Goal: Navigation & Orientation: Find specific page/section

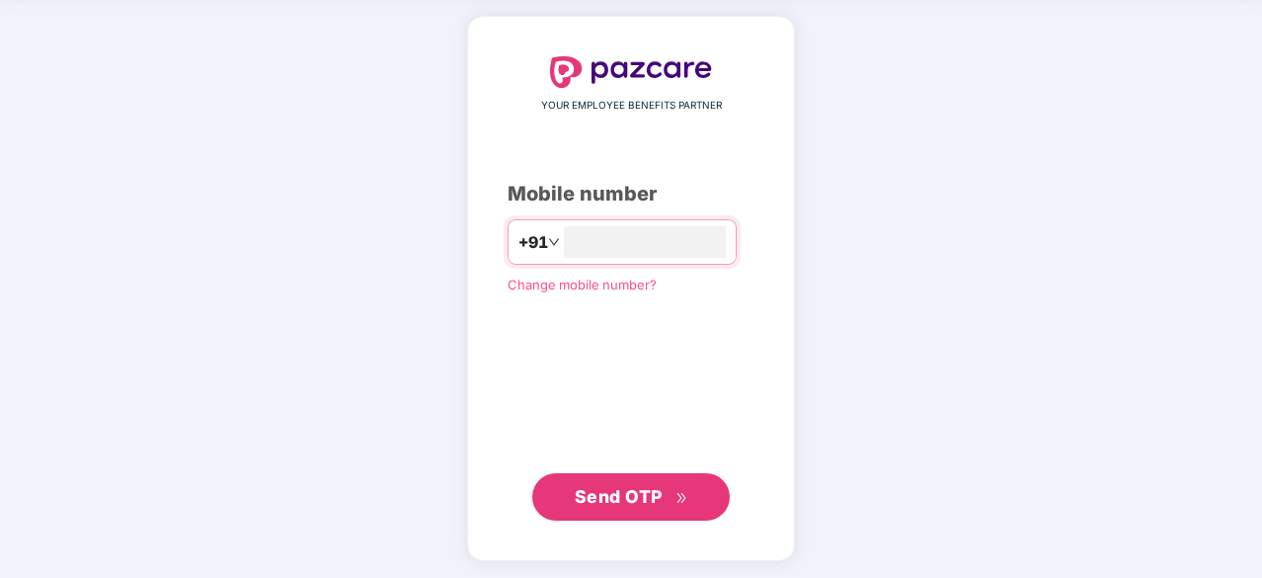
type input "**********"
click at [652, 505] on span "Send OTP" at bounding box center [619, 495] width 88 height 21
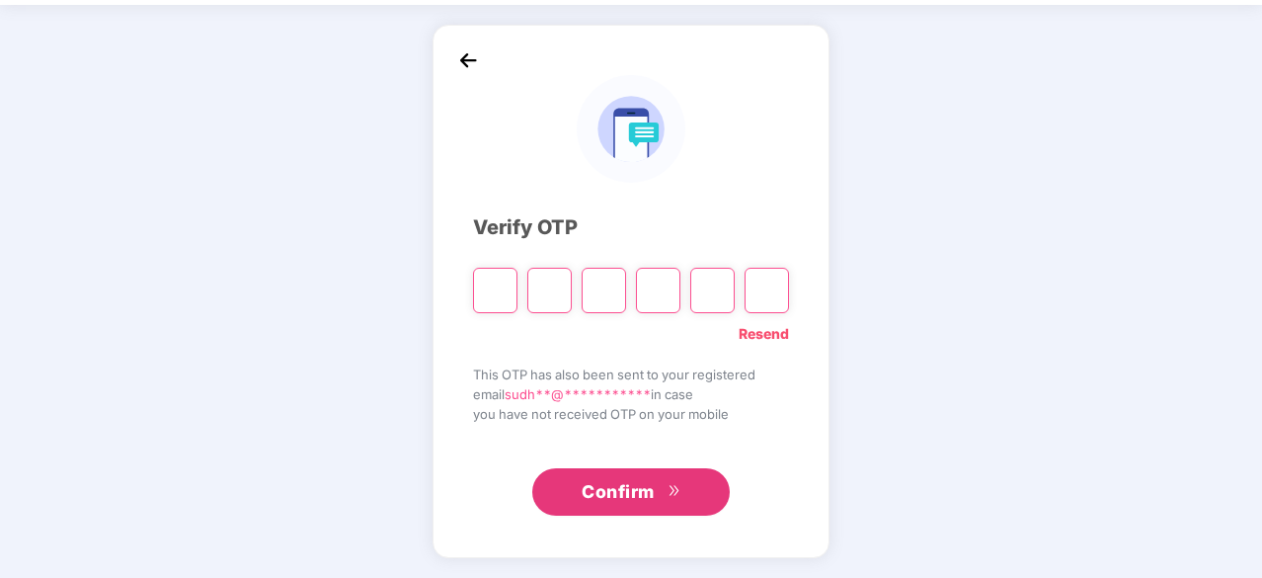
scroll to position [65, 0]
type input "*"
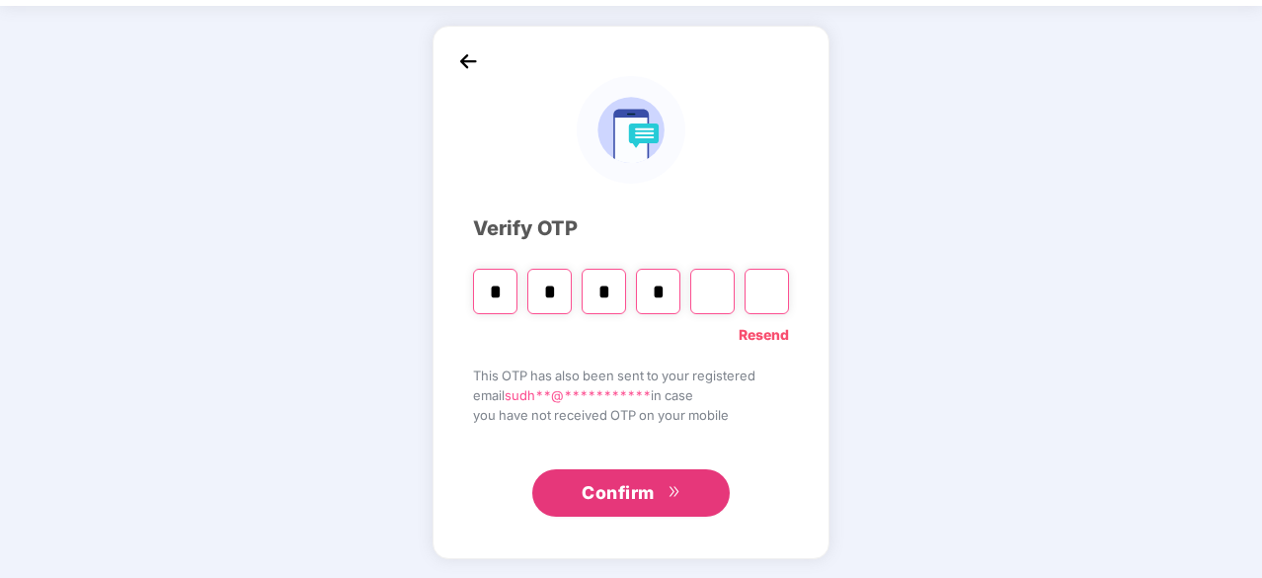
type input "*"
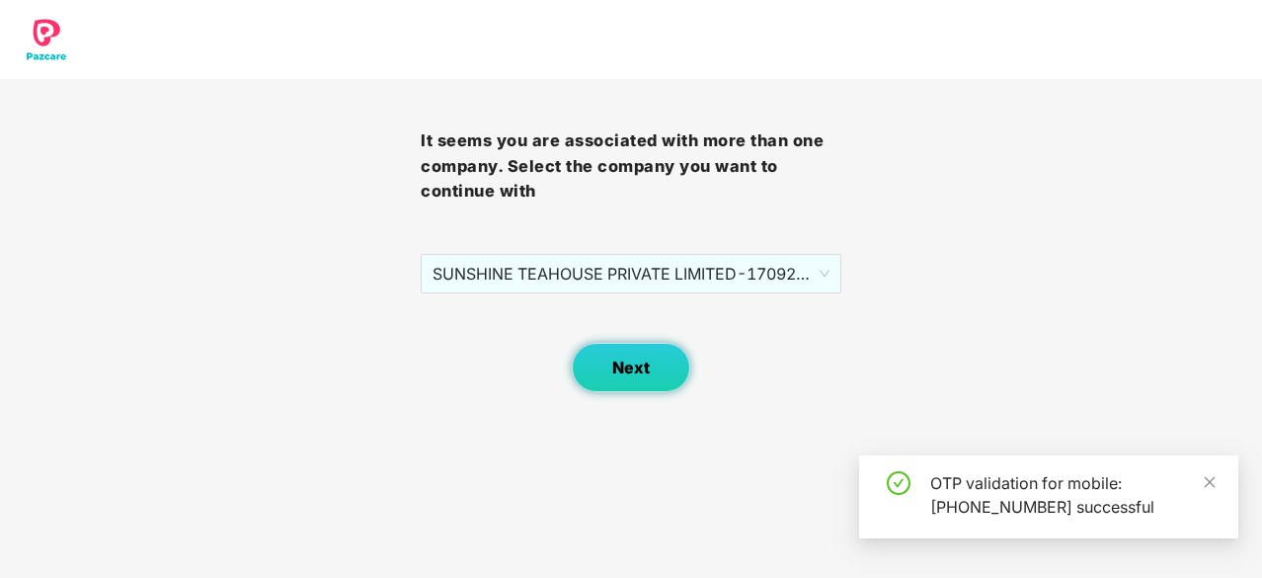
click at [650, 376] on button "Next" at bounding box center [631, 367] width 118 height 49
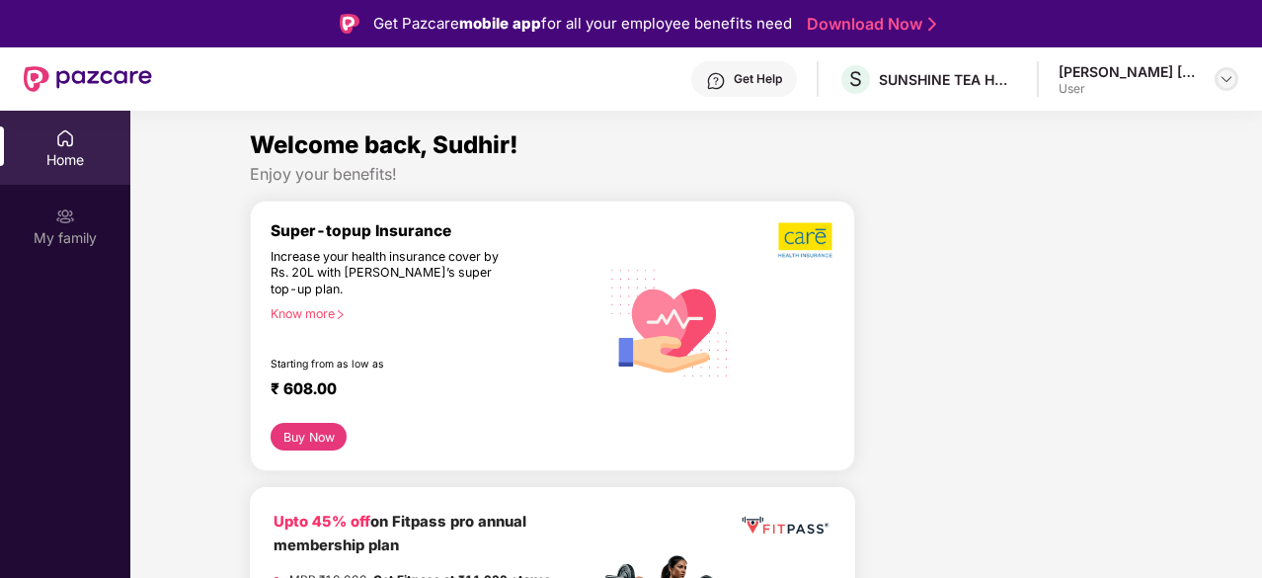
click at [1226, 76] on img at bounding box center [1227, 79] width 16 height 16
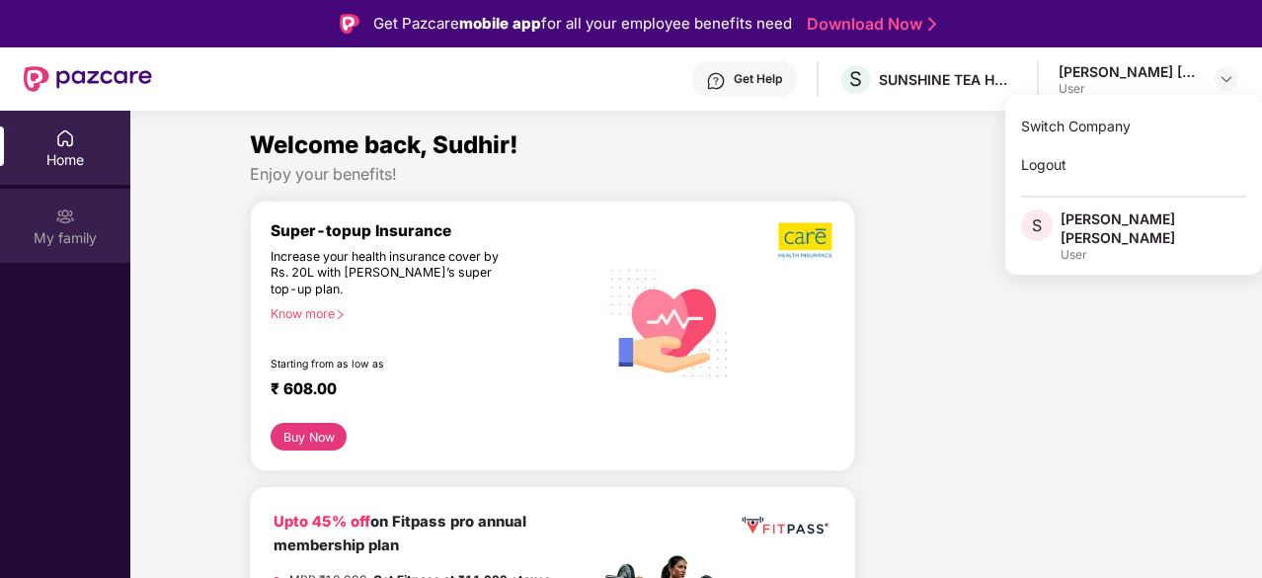
click at [57, 236] on div "My family" at bounding box center [65, 238] width 130 height 20
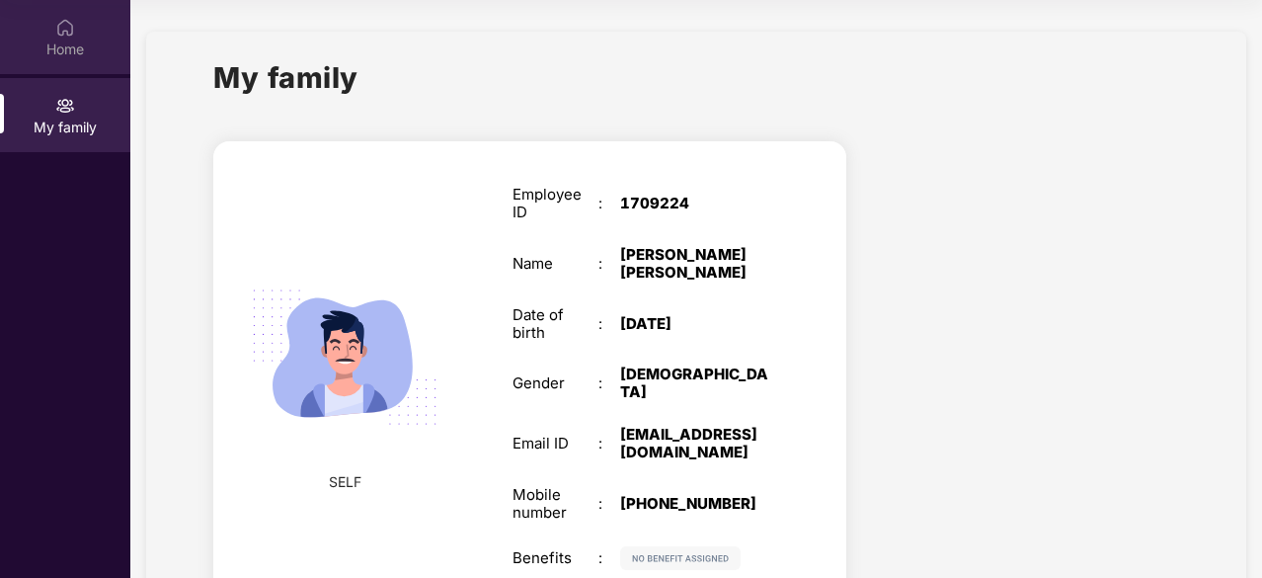
click at [50, 53] on div "Home" at bounding box center [65, 49] width 130 height 20
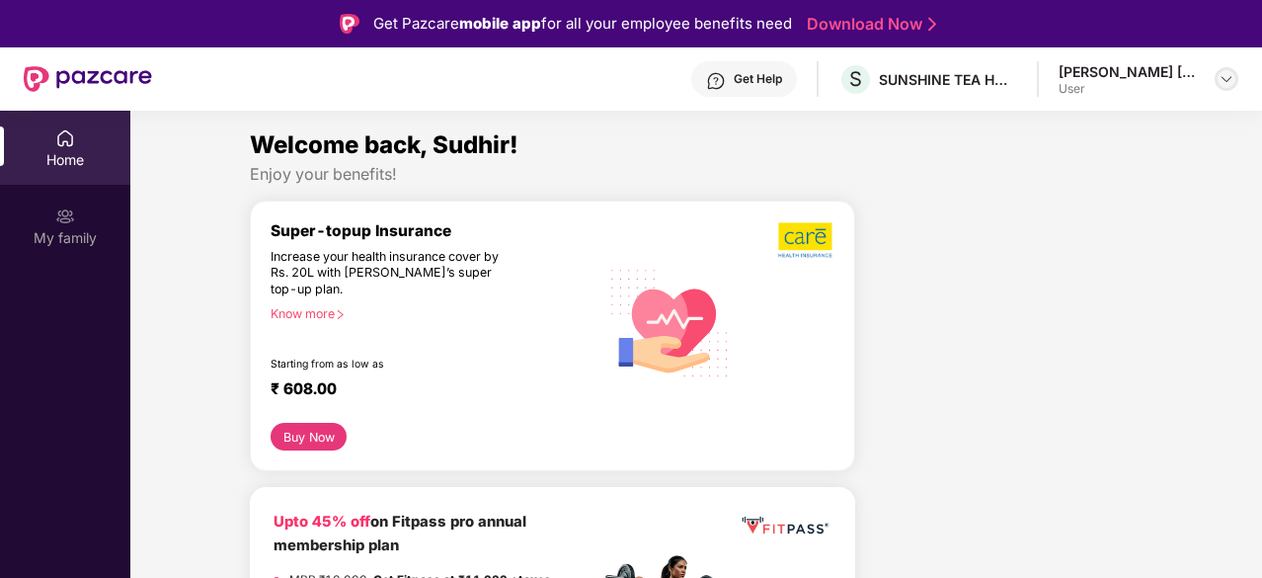
click at [1226, 72] on img at bounding box center [1227, 79] width 16 height 16
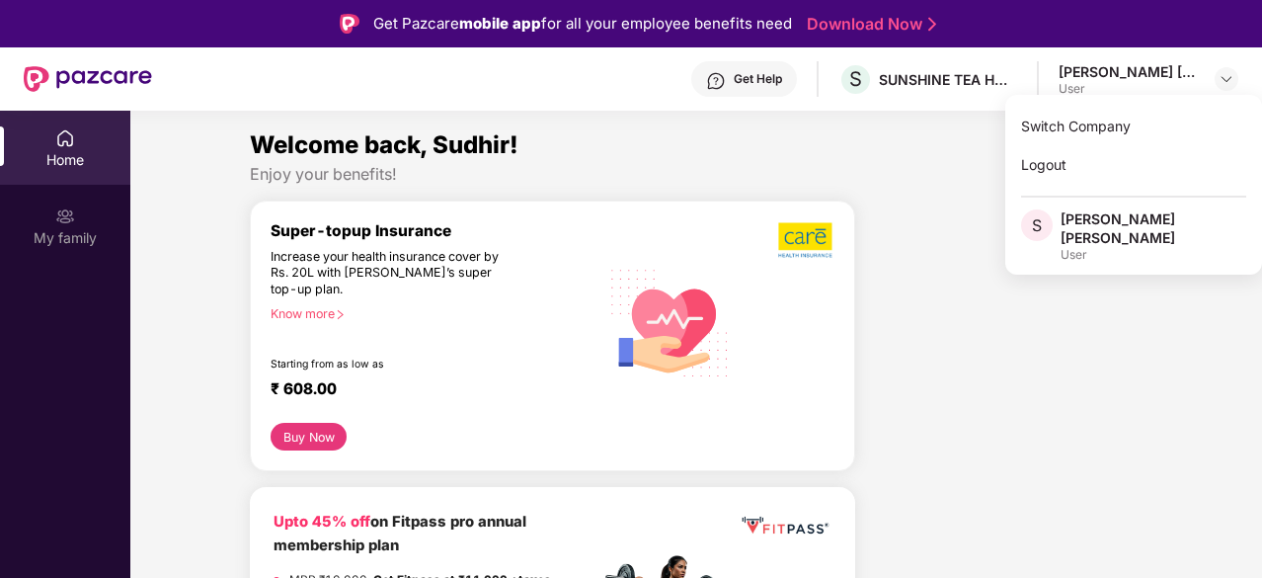
click at [1112, 218] on div "Sudhir Mahadev Gotad" at bounding box center [1154, 228] width 186 height 38
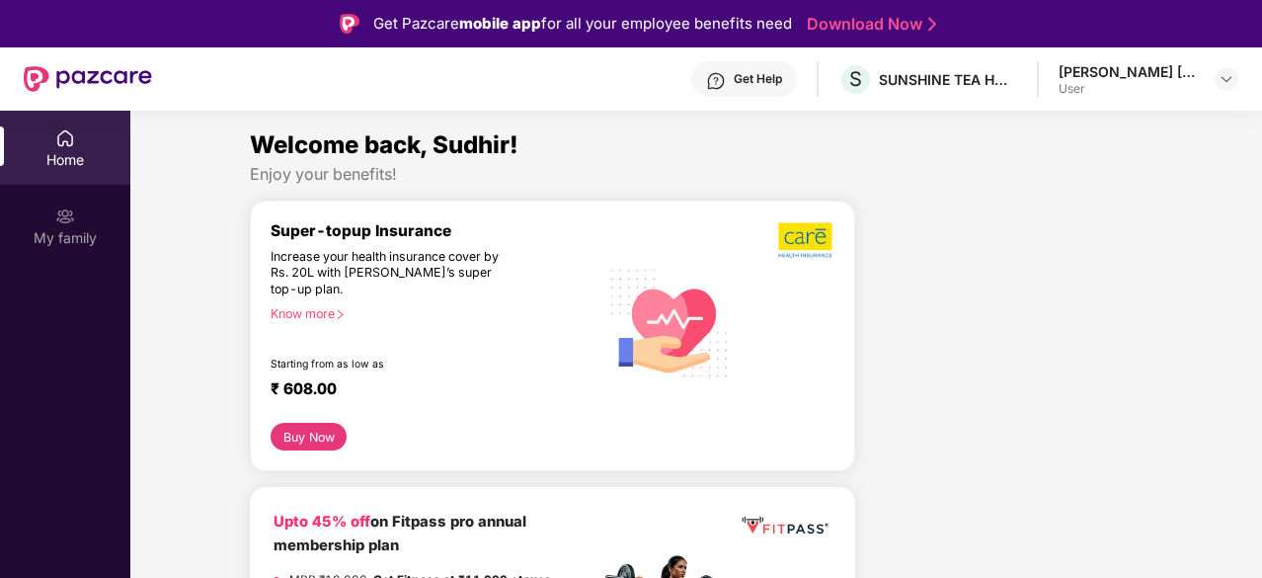
click at [407, 162] on div "Welcome back, Sudhir!" at bounding box center [696, 145] width 893 height 38
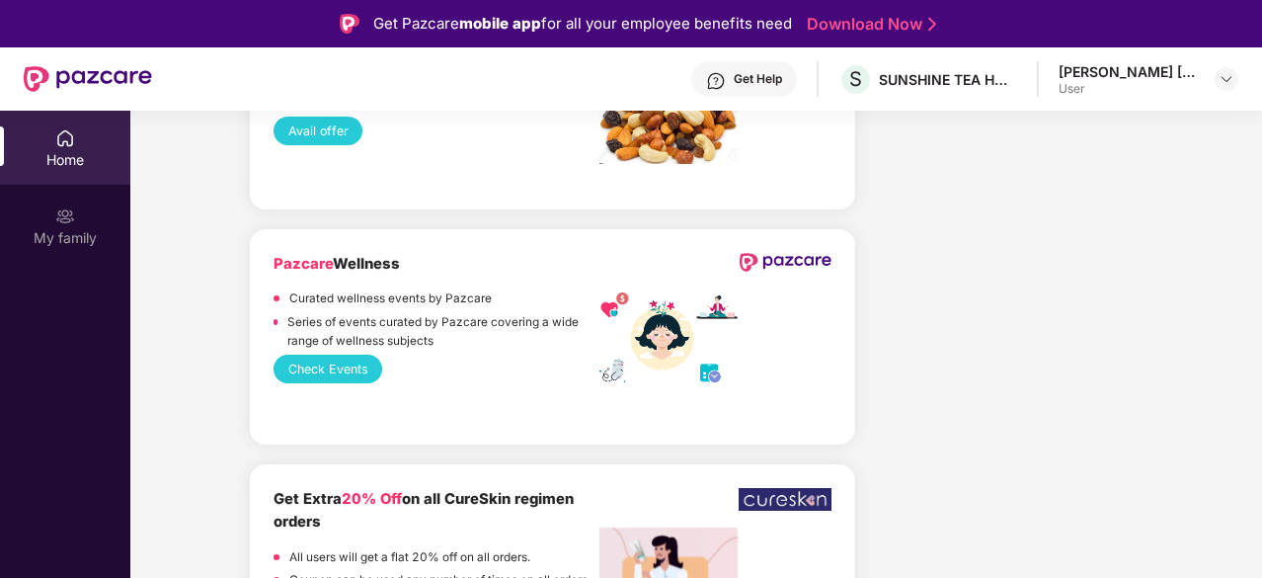
scroll to position [2604, 0]
click at [322, 354] on button "Check Events" at bounding box center [328, 368] width 109 height 29
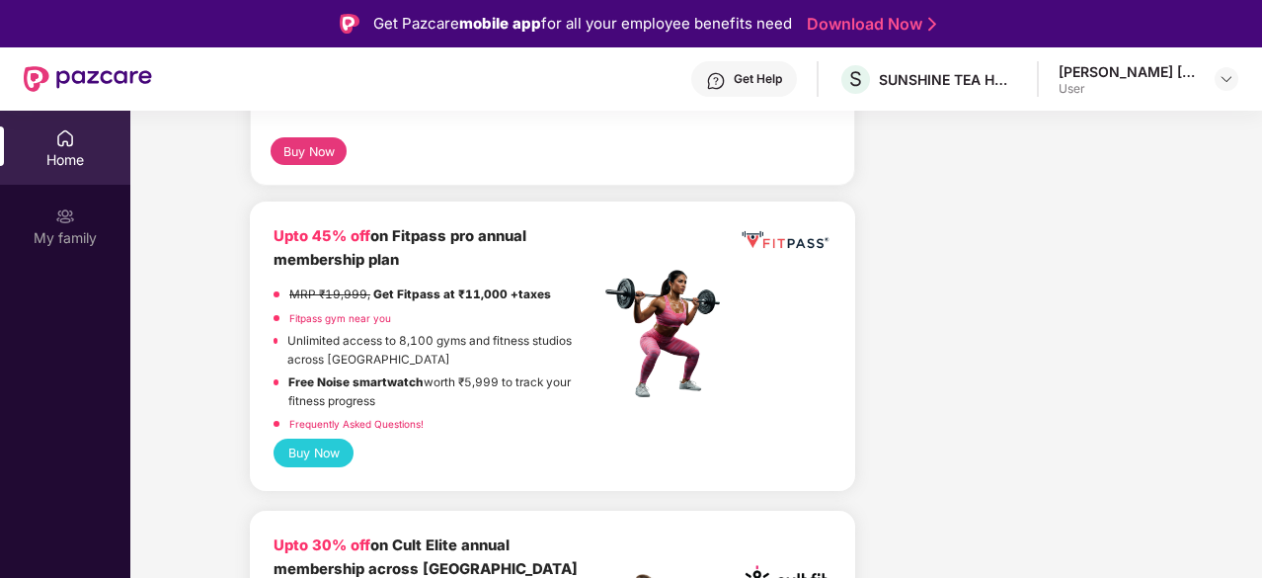
scroll to position [0, 0]
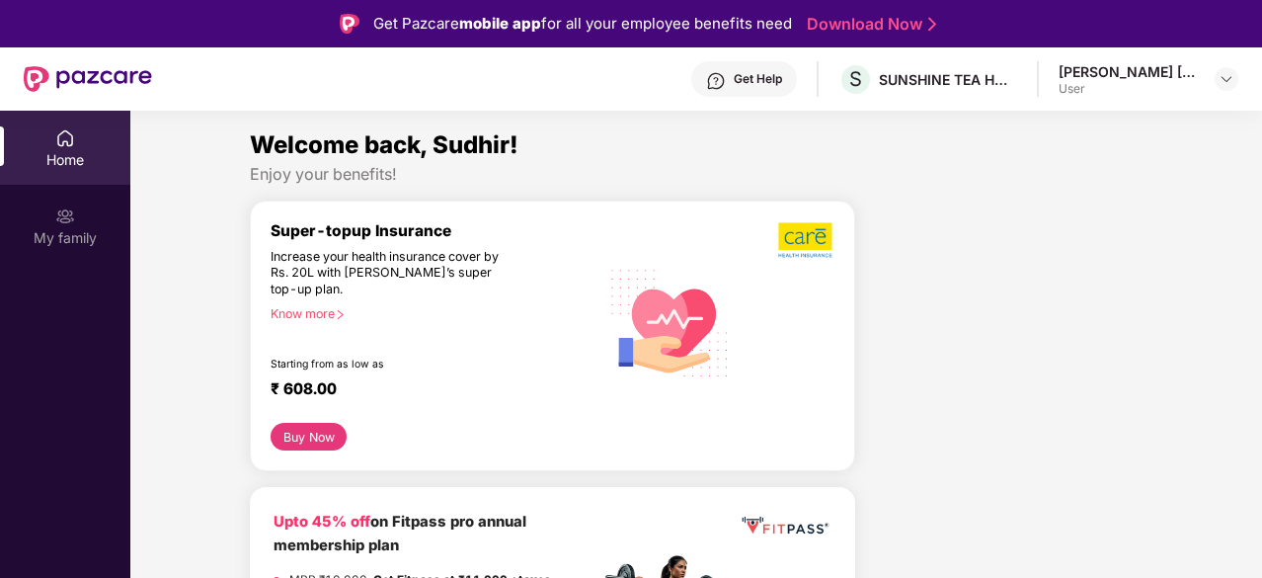
click at [870, 19] on link "Download Now" at bounding box center [868, 24] width 123 height 21
click at [883, 119] on section "Welcome back, Sudhir! Enjoy your benefits! Super-topup Insurance Increase your …" at bounding box center [696, 400] width 1132 height 578
click at [1076, 74] on div "Sudhir Mahadev Gotad" at bounding box center [1128, 71] width 138 height 19
click at [79, 240] on div "My family" at bounding box center [65, 238] width 130 height 20
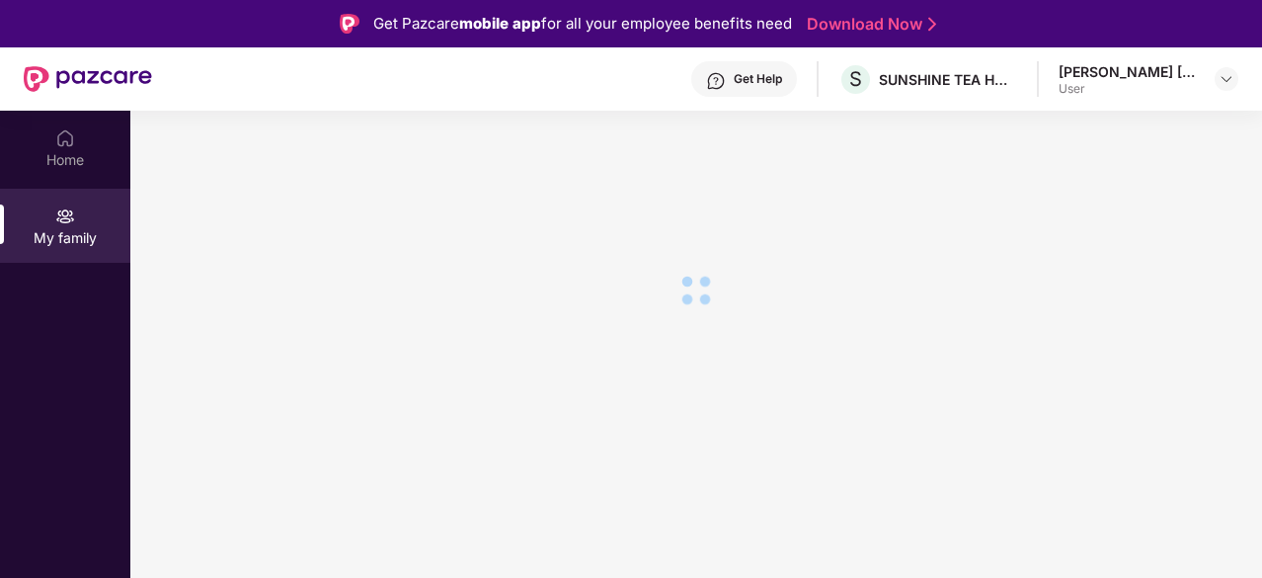
click at [79, 240] on div "My family" at bounding box center [65, 238] width 130 height 20
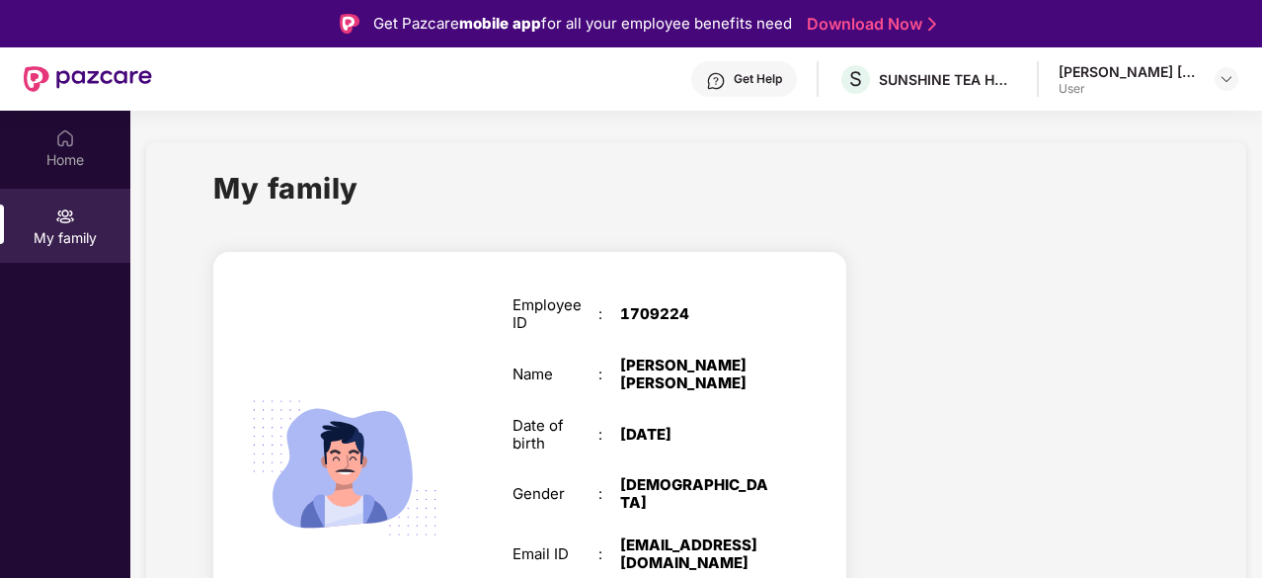
scroll to position [98, 0]
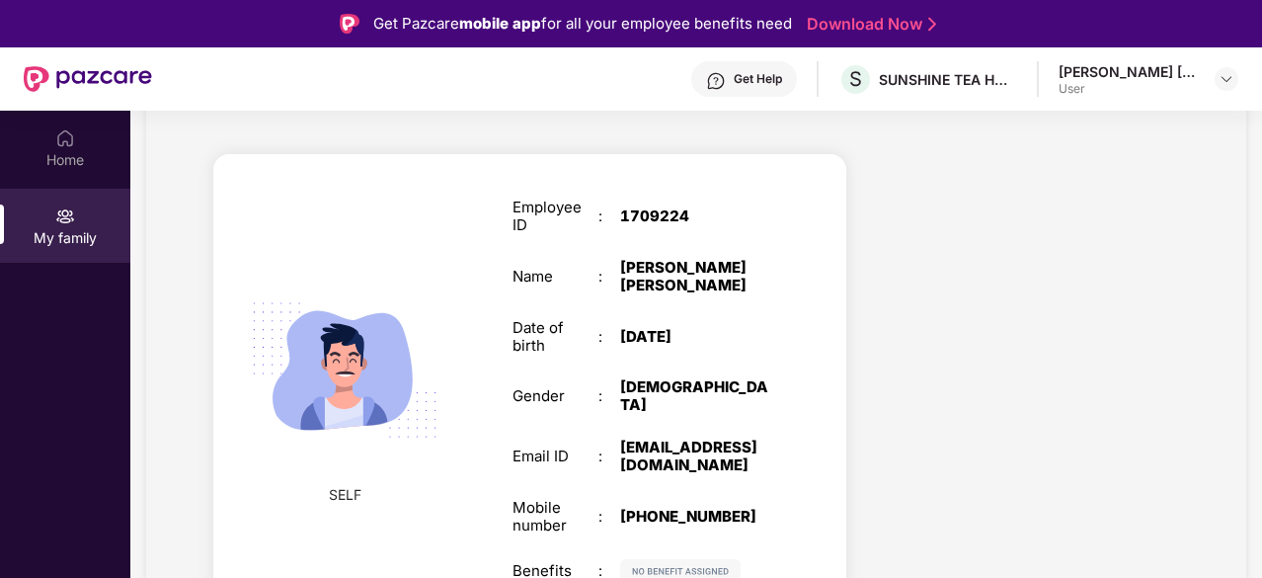
click at [754, 82] on div "Get Help" at bounding box center [758, 79] width 48 height 16
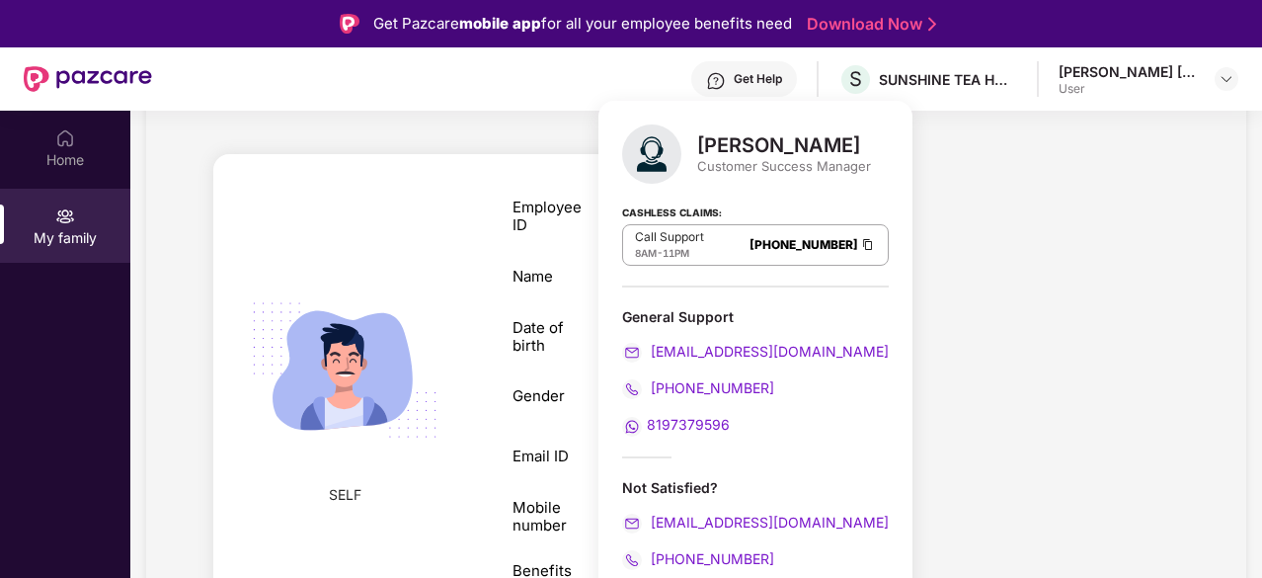
scroll to position [111, 0]
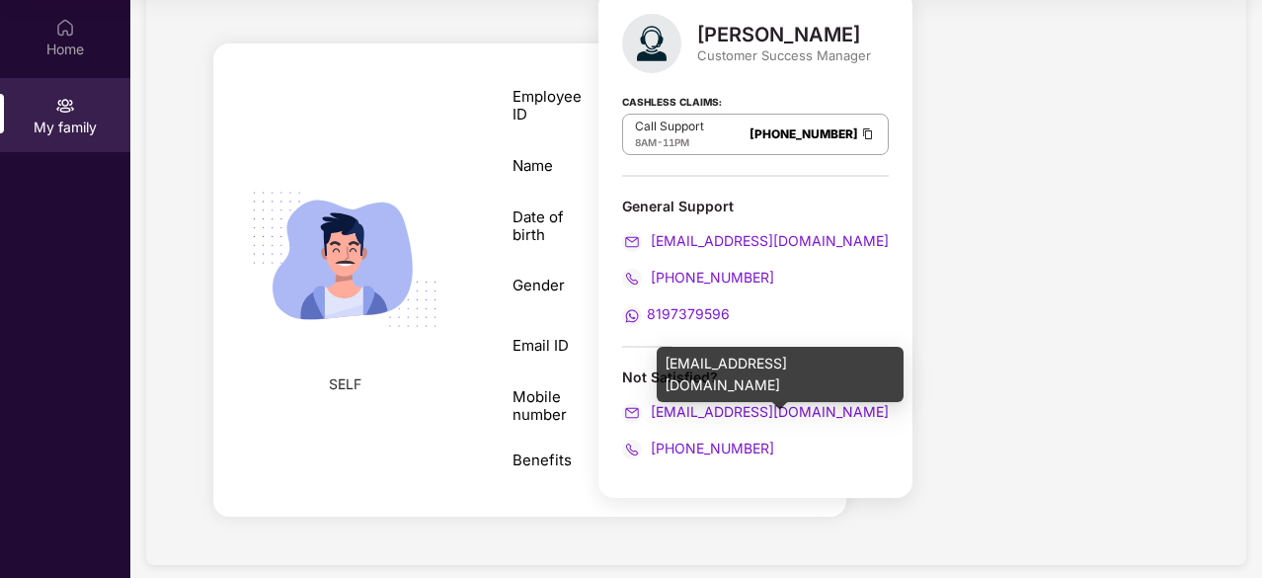
click at [744, 412] on span "taj.ahmad@pazcare.com" at bounding box center [768, 411] width 242 height 17
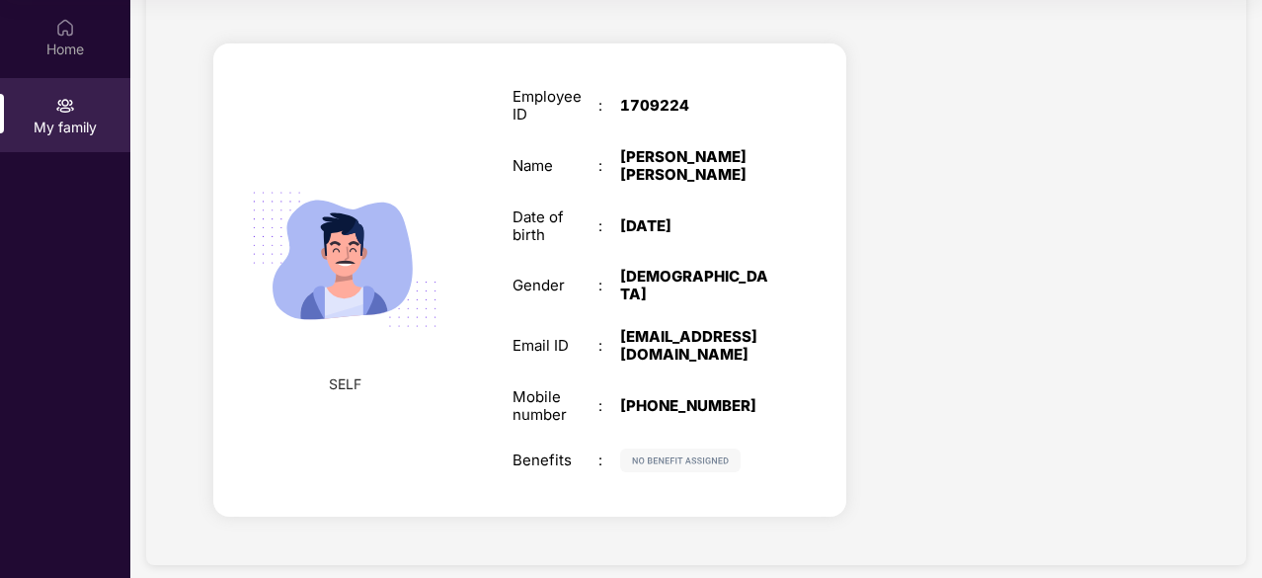
click at [950, 266] on div at bounding box center [1028, 283] width 332 height 514
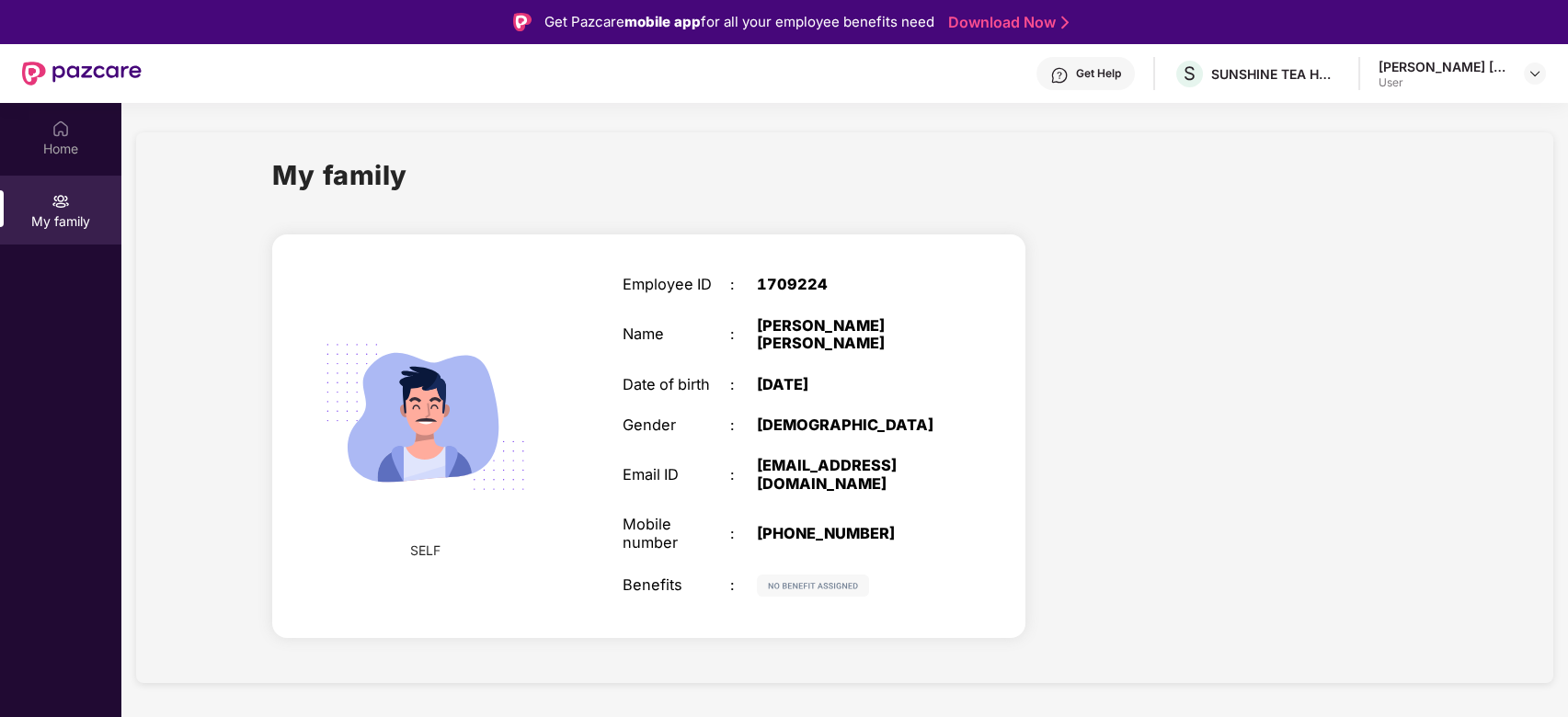
drag, startPoint x: 1007, startPoint y: 3, endPoint x: 1043, endPoint y: 205, distance: 205.2
click at [1043, 205] on div "My family" at bounding box center [844, 186] width 1143 height 63
